Goal: Transaction & Acquisition: Purchase product/service

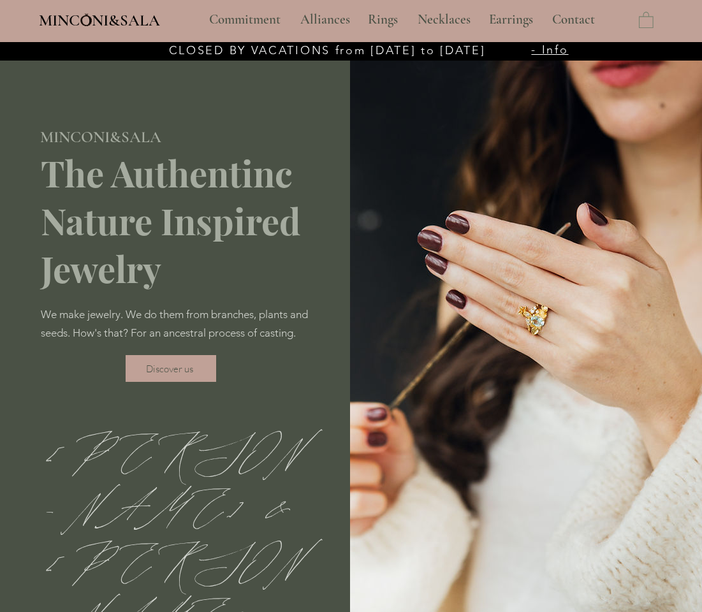
scroll to position [364, 0]
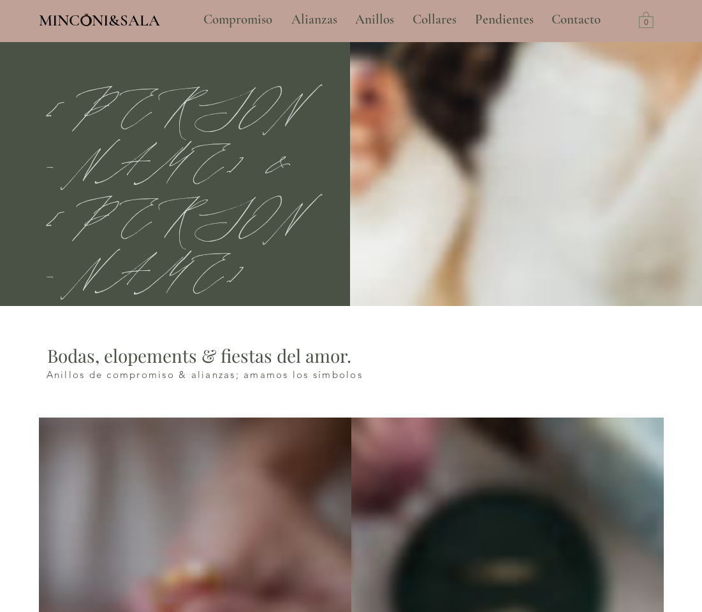
type input "**********"
select select "**********"
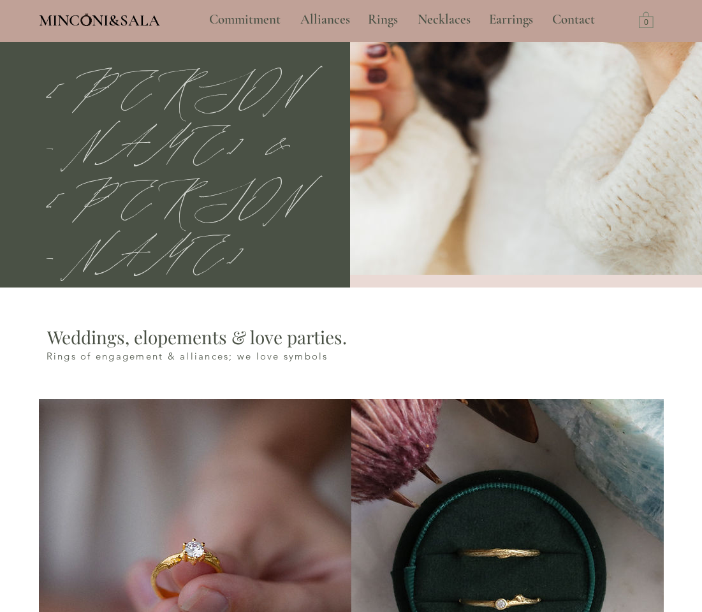
scroll to position [800, 0]
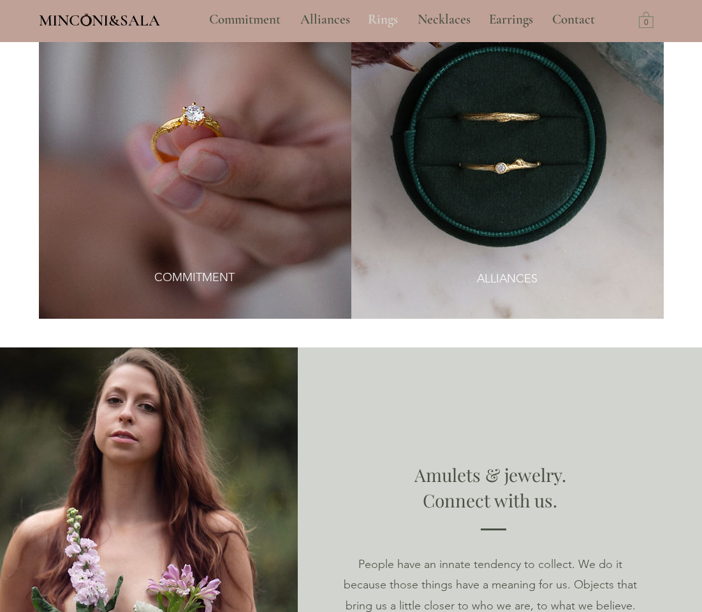
click at [386, 17] on p "Rings" at bounding box center [383, 20] width 43 height 32
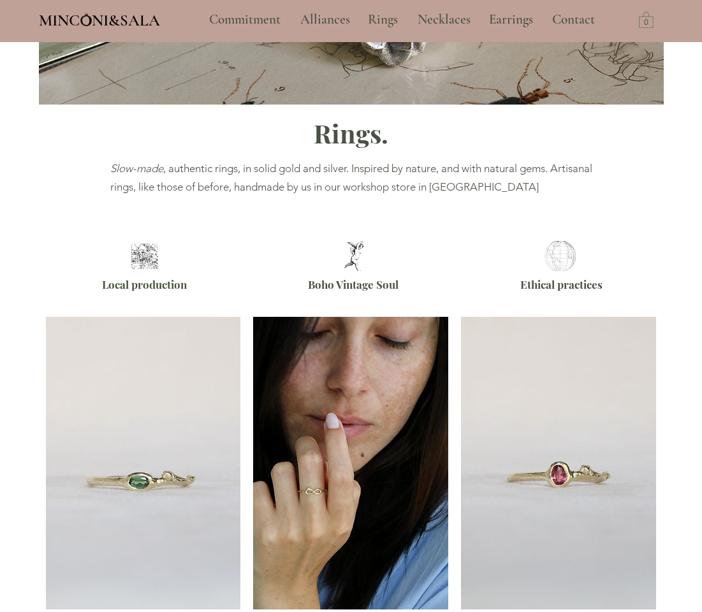
scroll to position [582, 0]
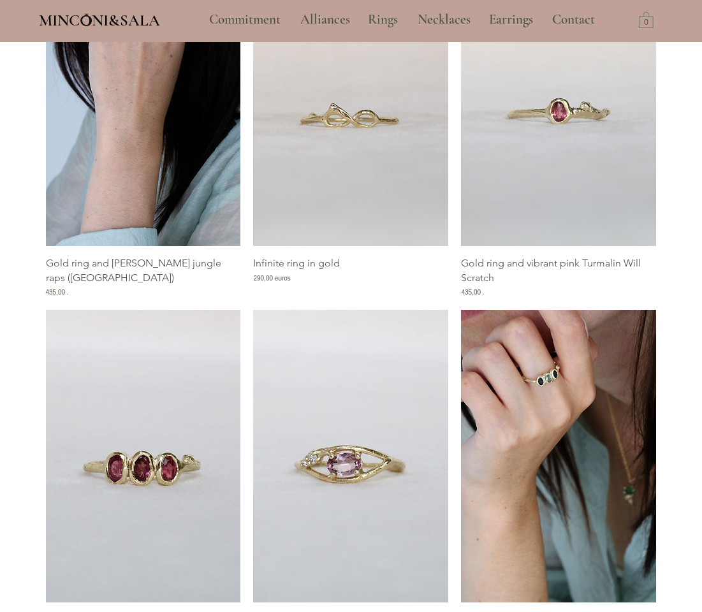
click at [110, 160] on img "Golden Ring Gallery and Turmalin Green Jungle Apsará (East West)" at bounding box center [143, 99] width 195 height 293
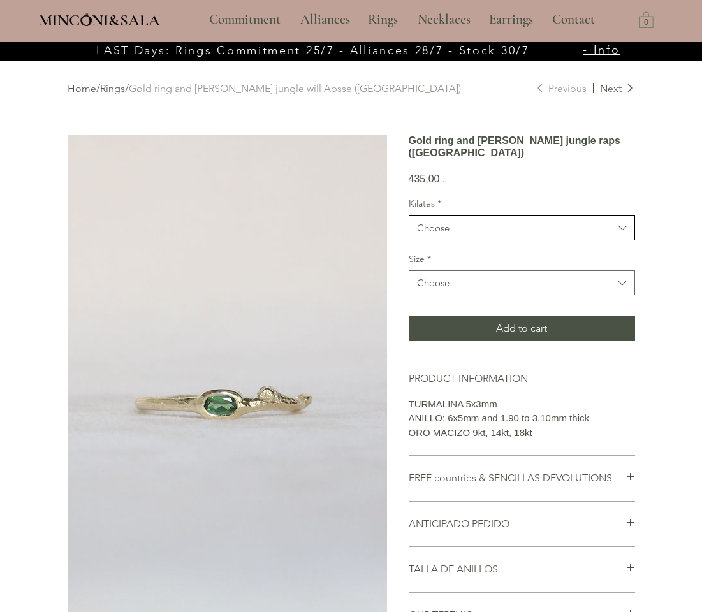
click at [540, 238] on button "Choose" at bounding box center [522, 228] width 226 height 25
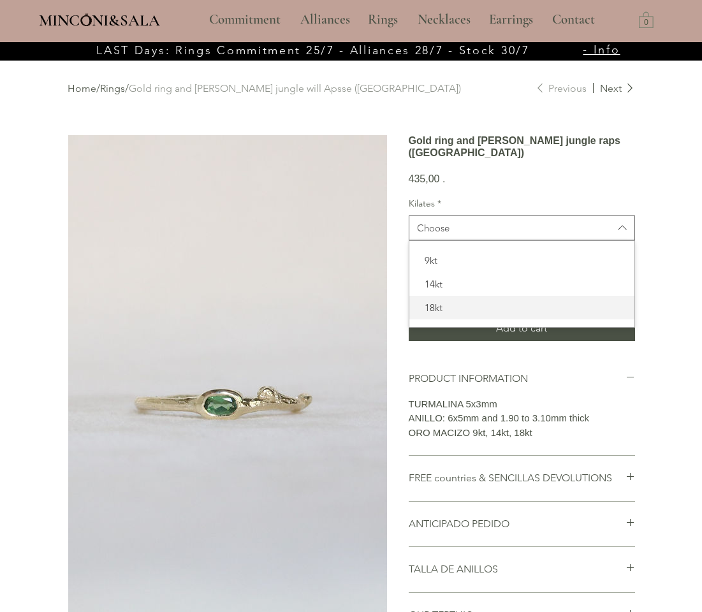
click at [493, 315] on span "18kt" at bounding box center [522, 307] width 210 height 13
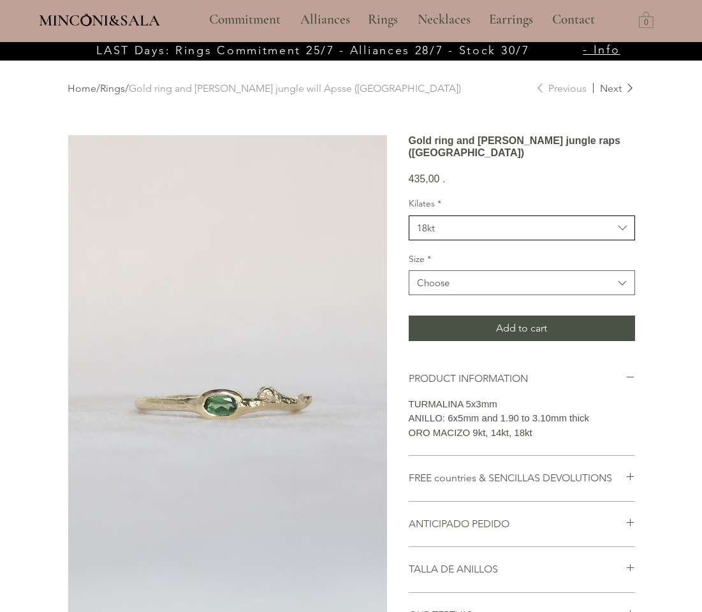
click at [521, 235] on span "18kt" at bounding box center [515, 227] width 196 height 13
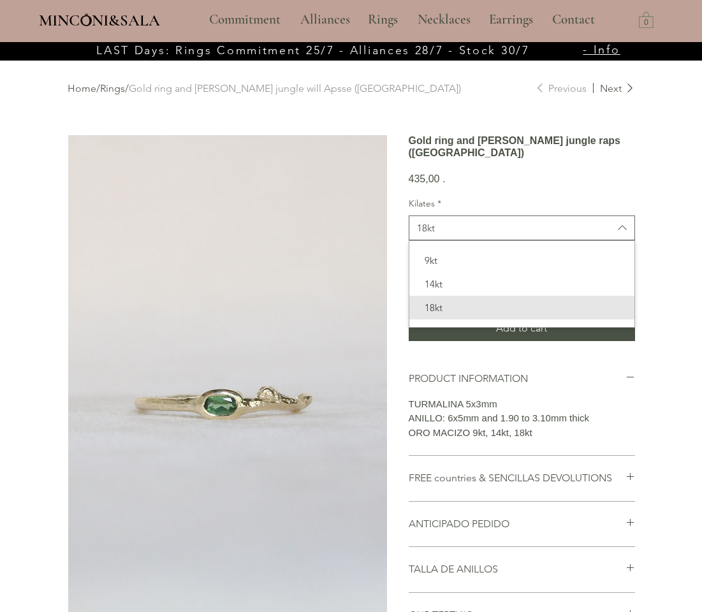
click at [649, 295] on div "Home / Rings / Gold ring and [PERSON_NAME] jungle will Apsse ([GEOGRAPHIC_DATA]…" at bounding box center [351, 451] width 625 height 817
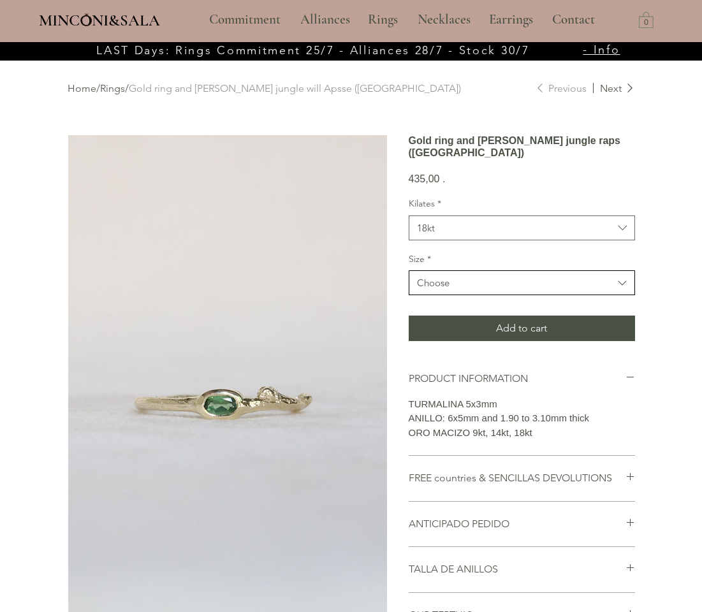
click at [560, 290] on span "Choose" at bounding box center [515, 282] width 196 height 13
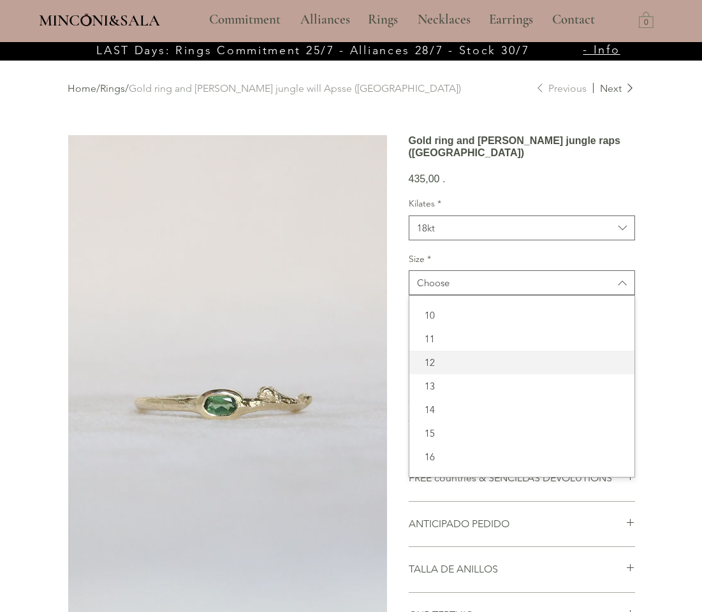
click at [531, 369] on span "12" at bounding box center [522, 362] width 210 height 13
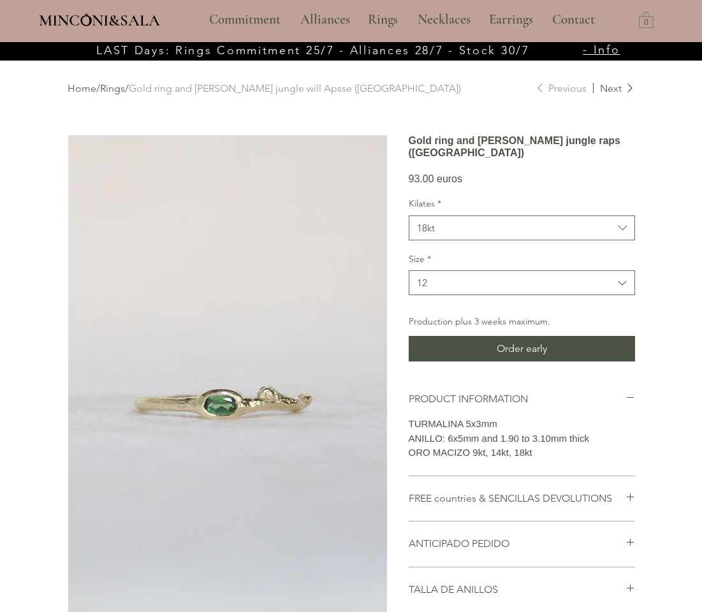
click at [412, 216] on section "Gold ring and [PERSON_NAME] jungle raps ([GEOGRAPHIC_DATA]) 93.00 euros Price K…" at bounding box center [522, 490] width 226 height 711
click at [417, 210] on section "Gold ring and [PERSON_NAME] jungle raps ([GEOGRAPHIC_DATA]) 93.00 euros Price K…" at bounding box center [522, 490] width 226 height 711
click at [419, 184] on span "93.00 euros" at bounding box center [436, 179] width 54 height 11
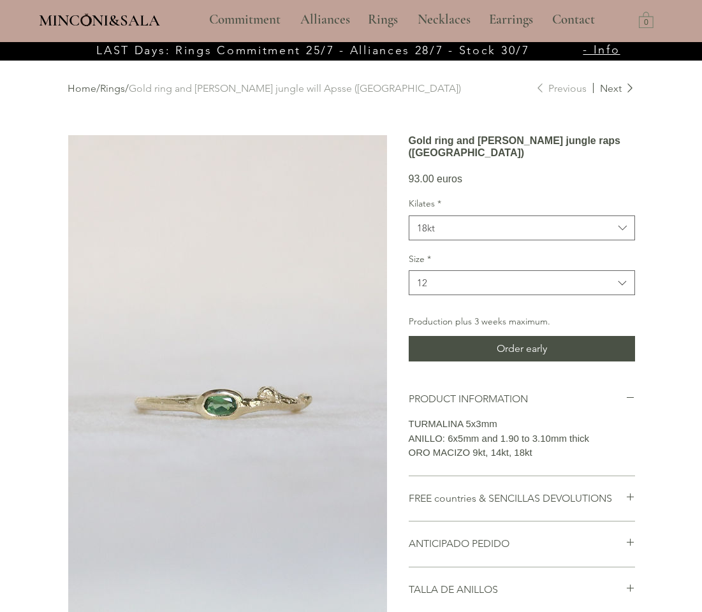
click at [419, 184] on span "93.00 euros" at bounding box center [436, 179] width 54 height 11
click at [507, 185] on div "93.00 euros Price" at bounding box center [522, 172] width 226 height 26
click at [447, 17] on p "Necklaces" at bounding box center [444, 20] width 66 height 32
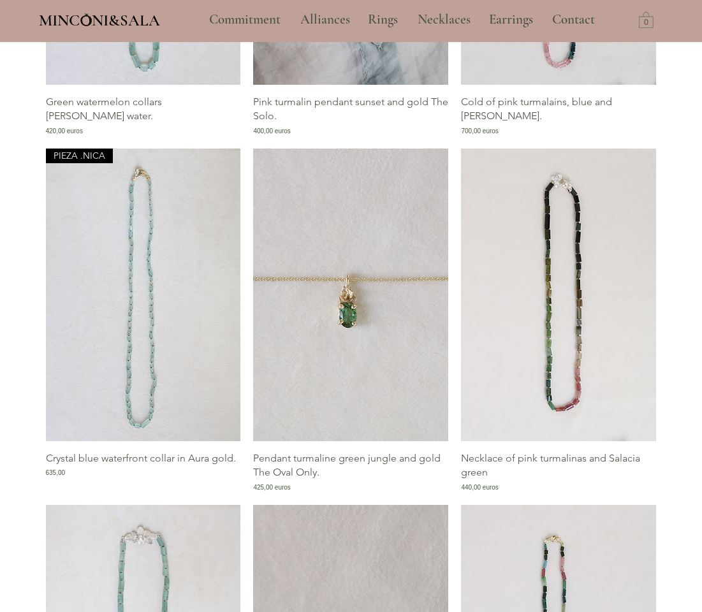
scroll to position [1891, 0]
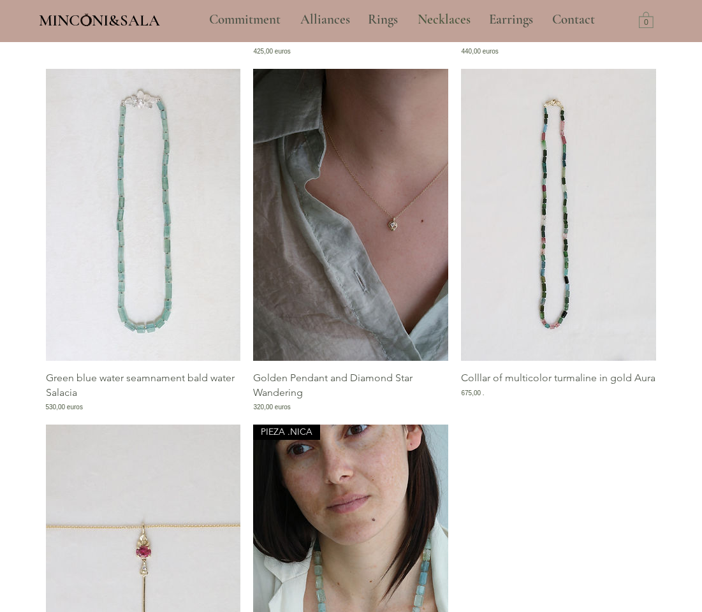
click at [299, 345] on img "Gallery of Golden Hanging and Diamond Star Wandering" at bounding box center [350, 215] width 195 height 293
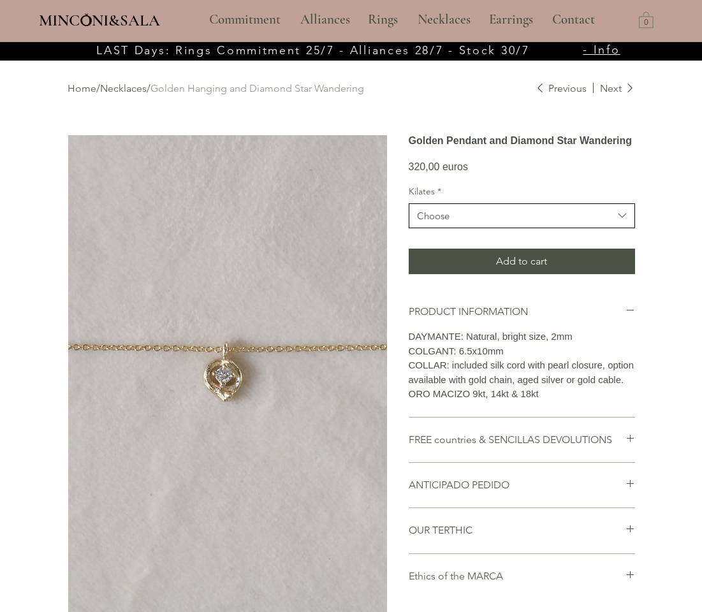
click at [482, 228] on button "Choose" at bounding box center [522, 216] width 226 height 25
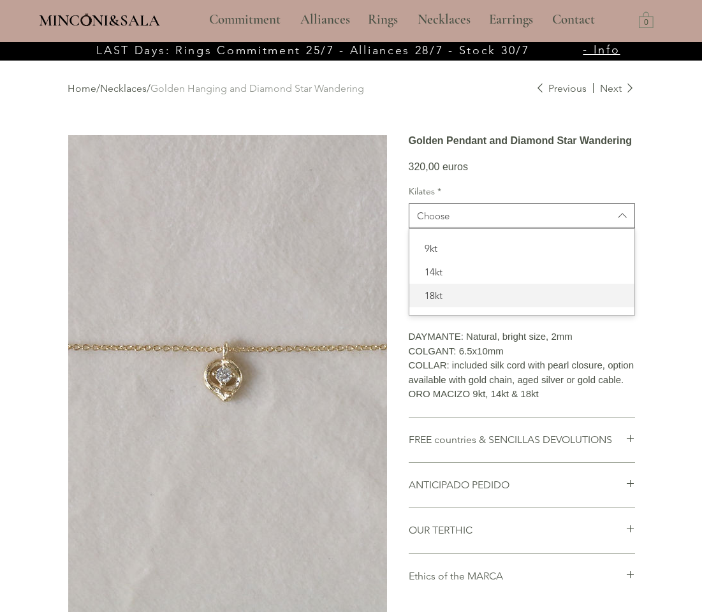
click at [431, 302] on span "18kt" at bounding box center [522, 295] width 210 height 13
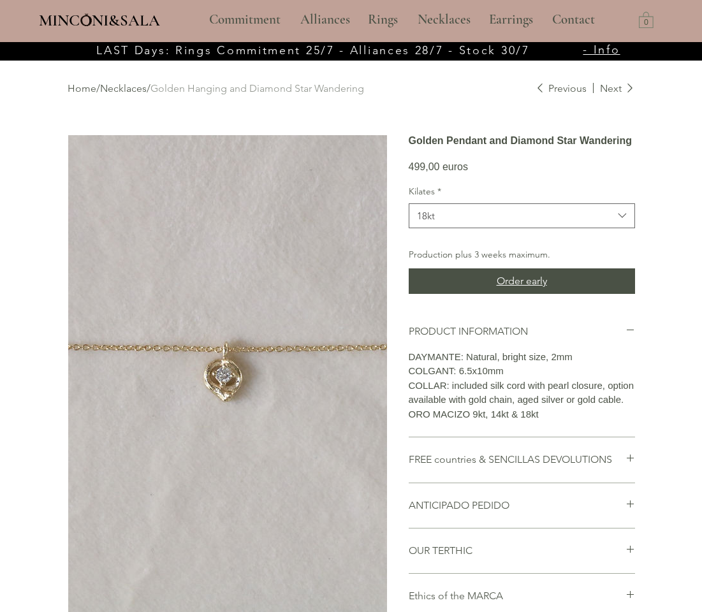
click at [472, 294] on button "Order early" at bounding box center [522, 282] width 226 height 26
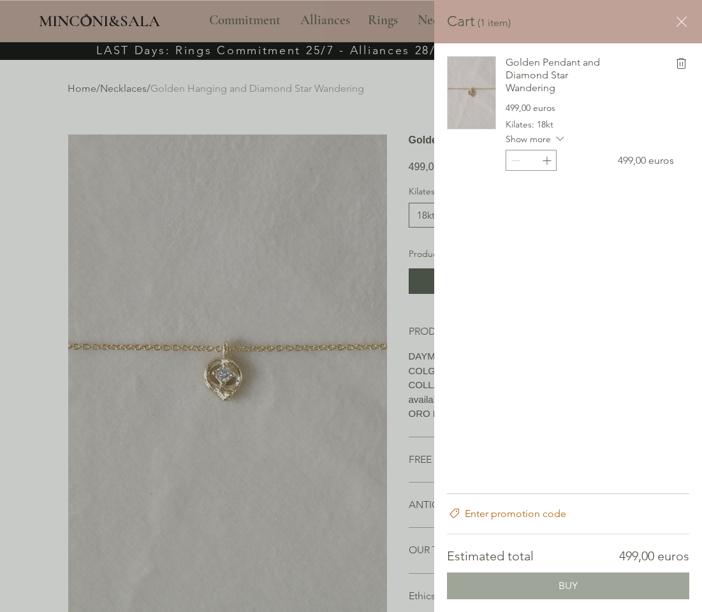
click at [547, 597] on button "BUY" at bounding box center [568, 586] width 242 height 27
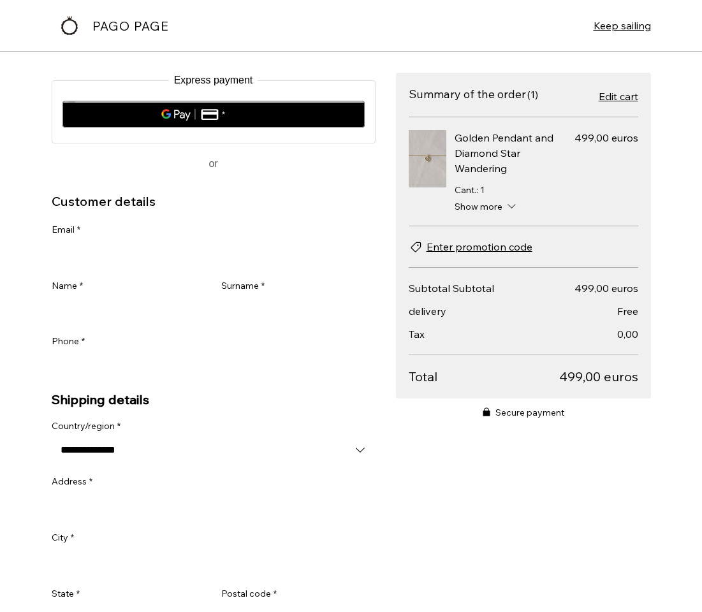
click at [623, 382] on span "499,00 euros" at bounding box center [599, 377] width 79 height 18
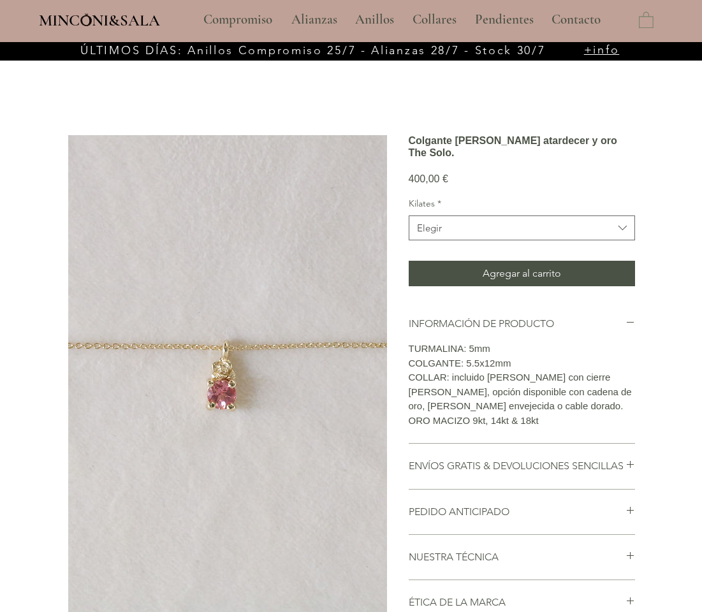
click at [470, 230] on div "Kilates * Elegir" at bounding box center [522, 219] width 226 height 43
click at [464, 235] on span "Elegir" at bounding box center [515, 227] width 196 height 13
click at [463, 235] on span "Elegir" at bounding box center [515, 227] width 196 height 13
click at [338, 330] on img "main content" at bounding box center [227, 374] width 319 height 478
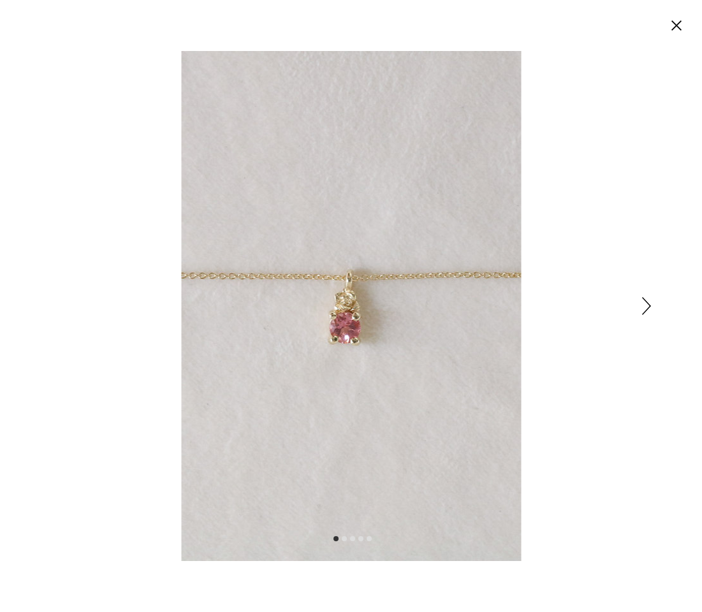
click at [672, 26] on circle "Cerrar" at bounding box center [677, 25] width 20 height 20
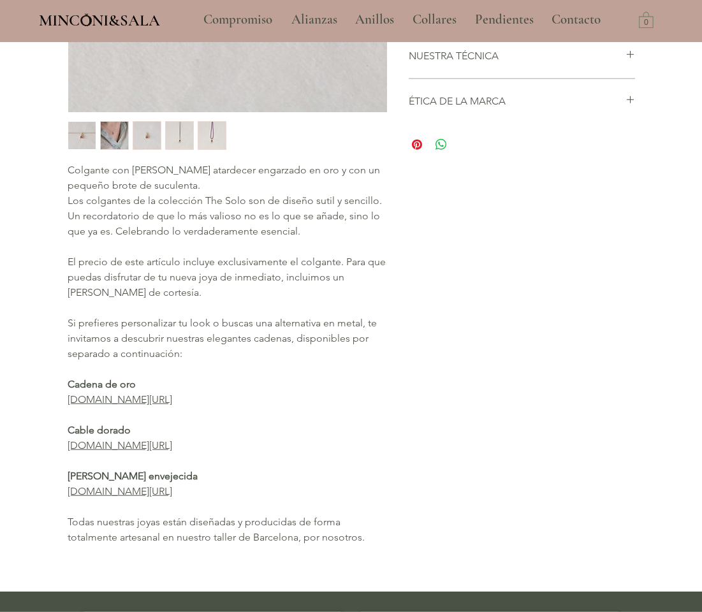
scroll to position [509, 0]
